Goal: Information Seeking & Learning: Learn about a topic

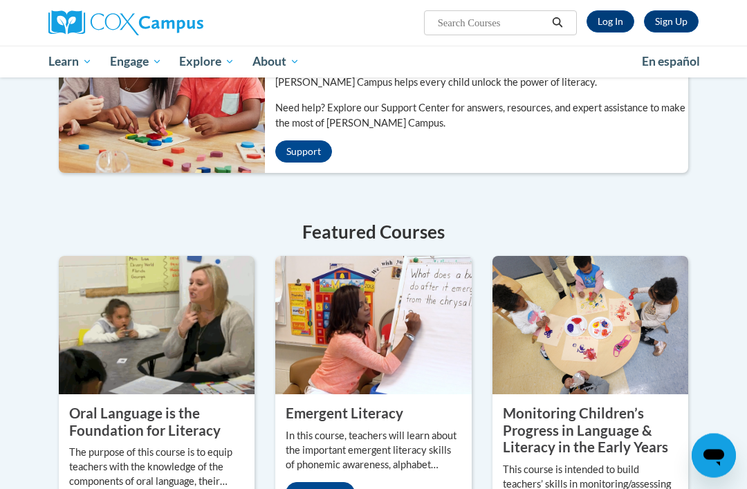
scroll to position [375, 0]
click at [610, 17] on link "Log In" at bounding box center [611, 21] width 48 height 22
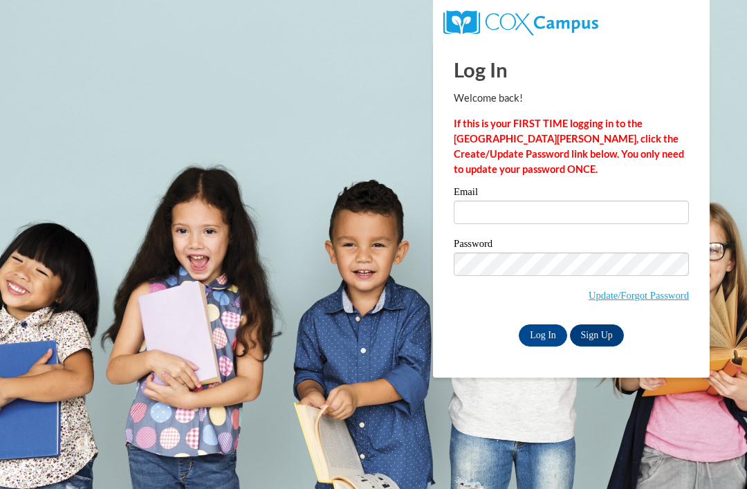
click at [518, 213] on input "Email" at bounding box center [571, 213] width 235 height 24
click at [513, 212] on input "Email" at bounding box center [571, 213] width 235 height 24
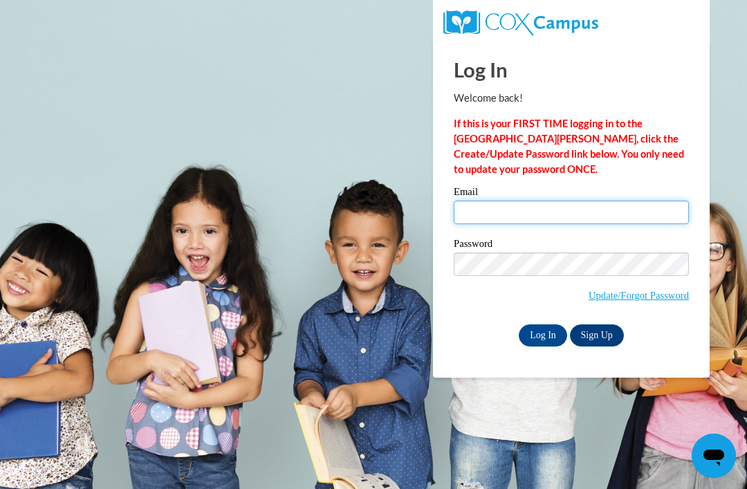
type input "23km.griffin@gmail.com"
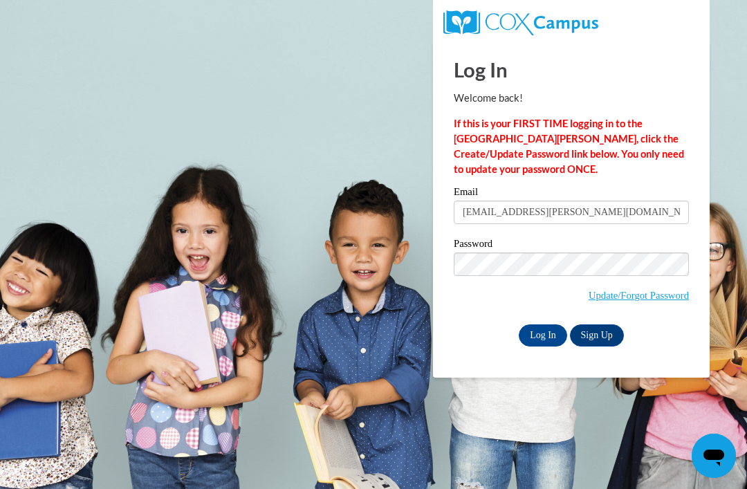
click at [543, 334] on input "Log In" at bounding box center [543, 335] width 48 height 22
click at [540, 334] on input "Log In" at bounding box center [543, 335] width 48 height 22
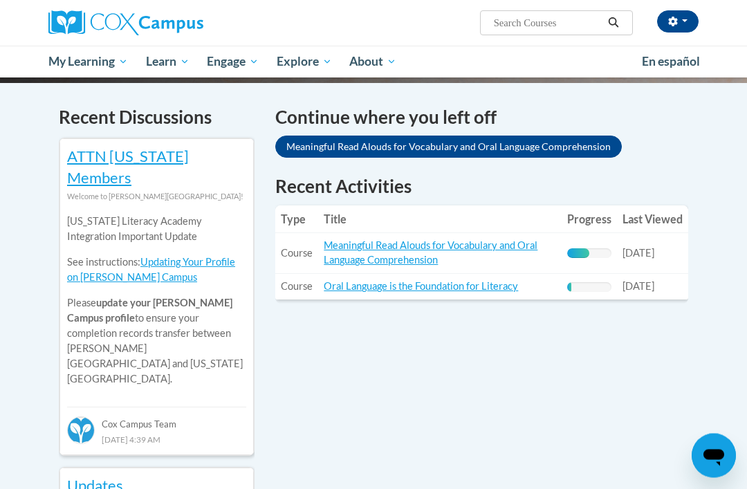
scroll to position [430, 0]
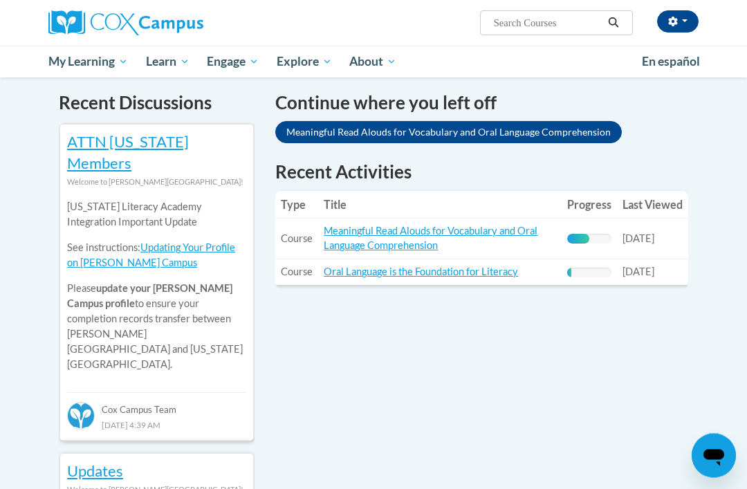
click at [488, 225] on link "Meaningful Read Alouds for Vocabulary and Oral Language Comprehension" at bounding box center [431, 238] width 214 height 26
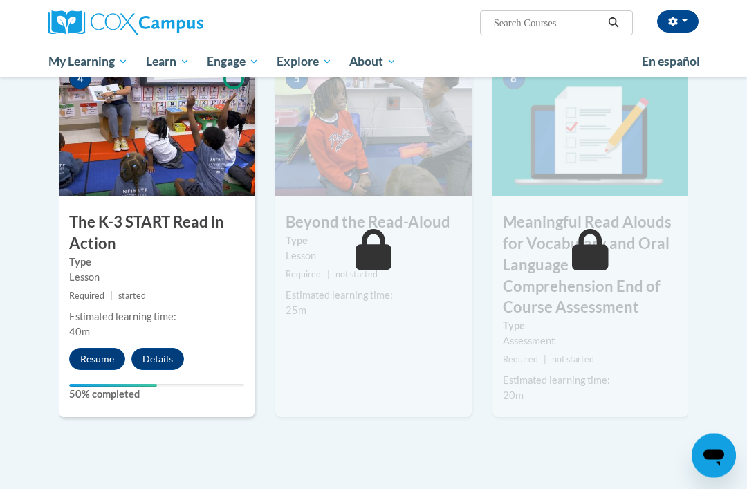
click at [95, 352] on button "Resume" at bounding box center [97, 360] width 56 height 22
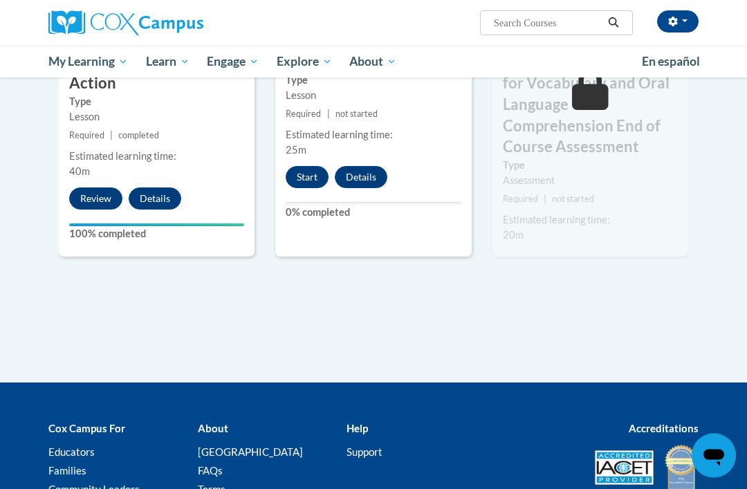
click at [313, 170] on button "Start" at bounding box center [307, 178] width 43 height 22
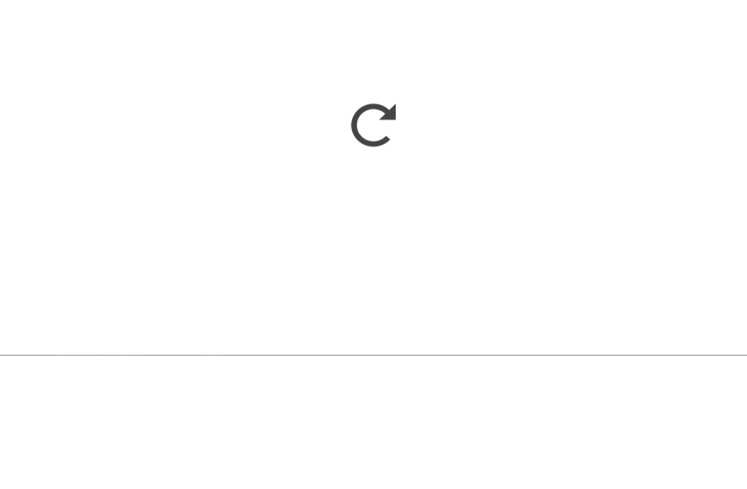
scroll to position [1009, 0]
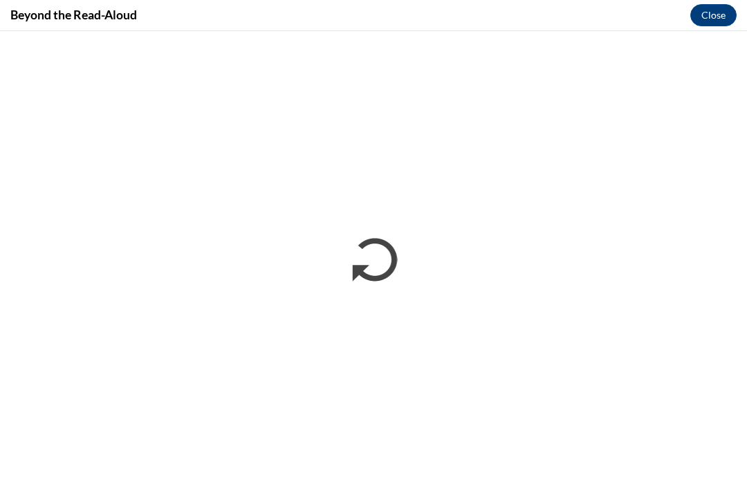
click at [720, 10] on button "Close" at bounding box center [713, 15] width 46 height 22
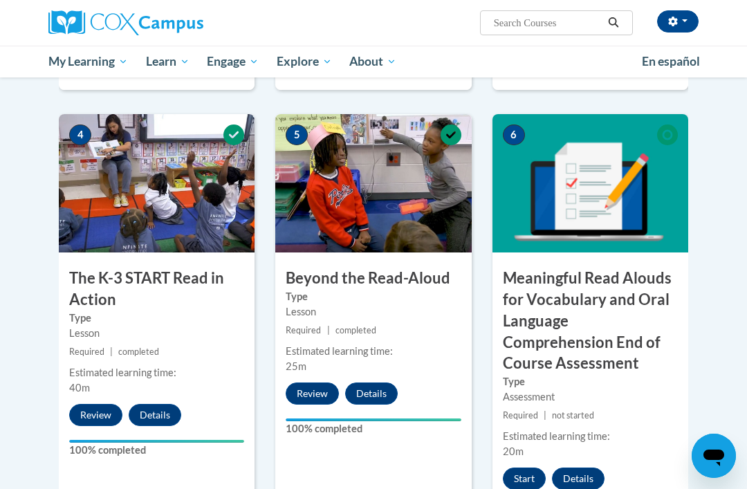
scroll to position [721, 0]
